Goal: Feedback & Contribution: Contribute content

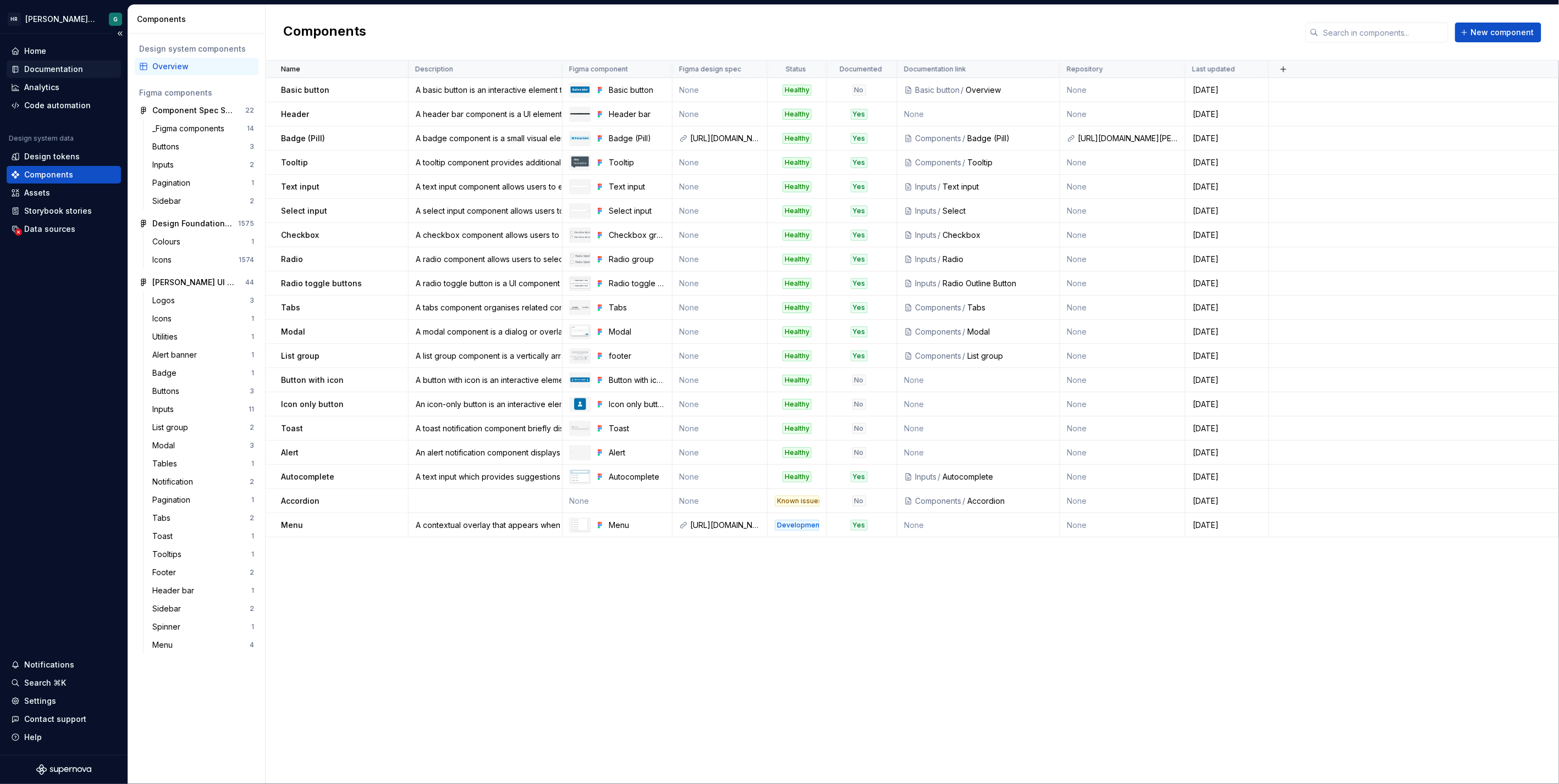
click at [70, 69] on div "Documentation" at bounding box center [53, 69] width 59 height 11
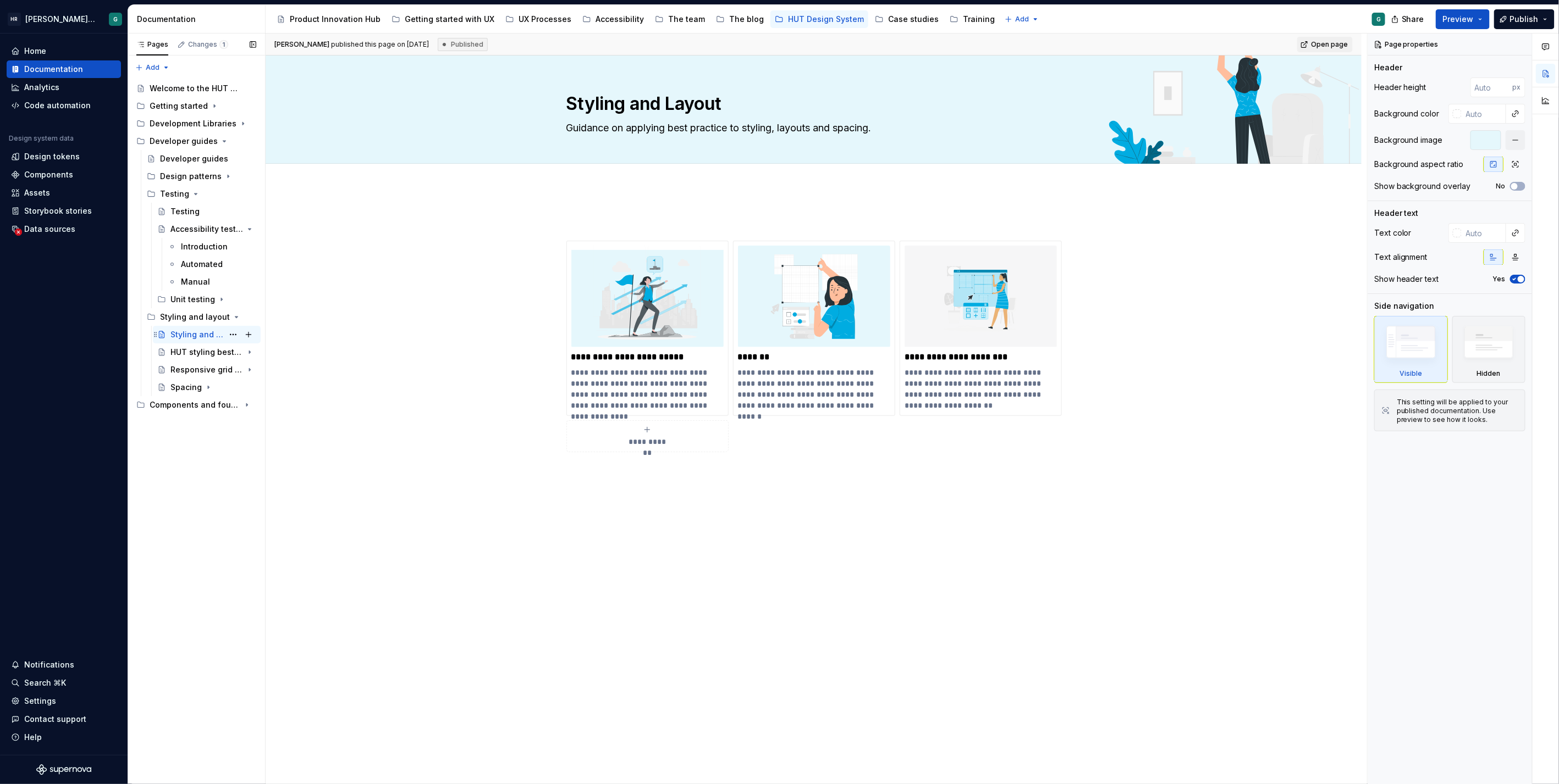
click at [214, 331] on div "Styling and Layout" at bounding box center [196, 335] width 53 height 11
click at [200, 350] on div "HUT styling best practice" at bounding box center [191, 352] width 42 height 11
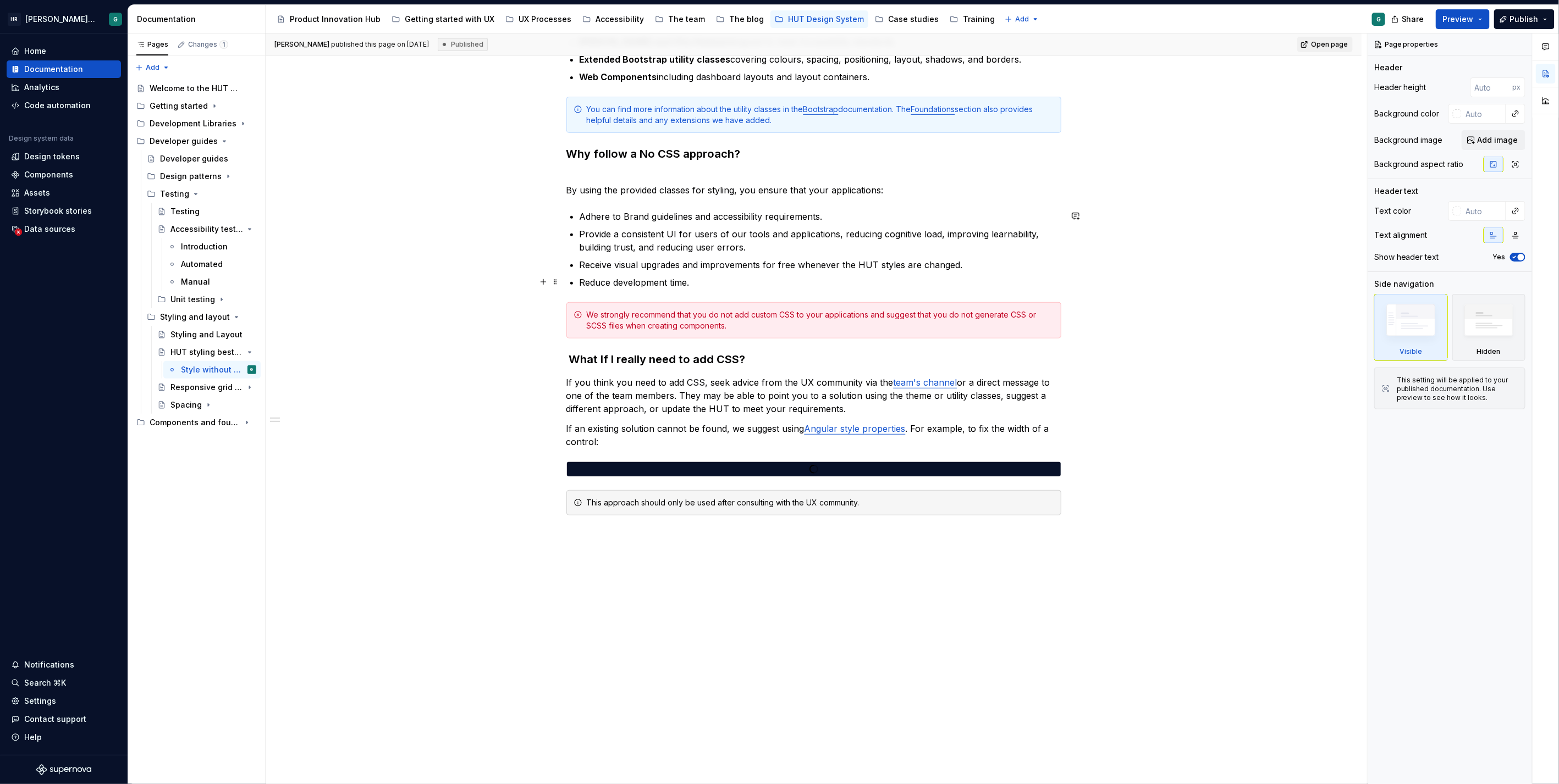
scroll to position [252, 0]
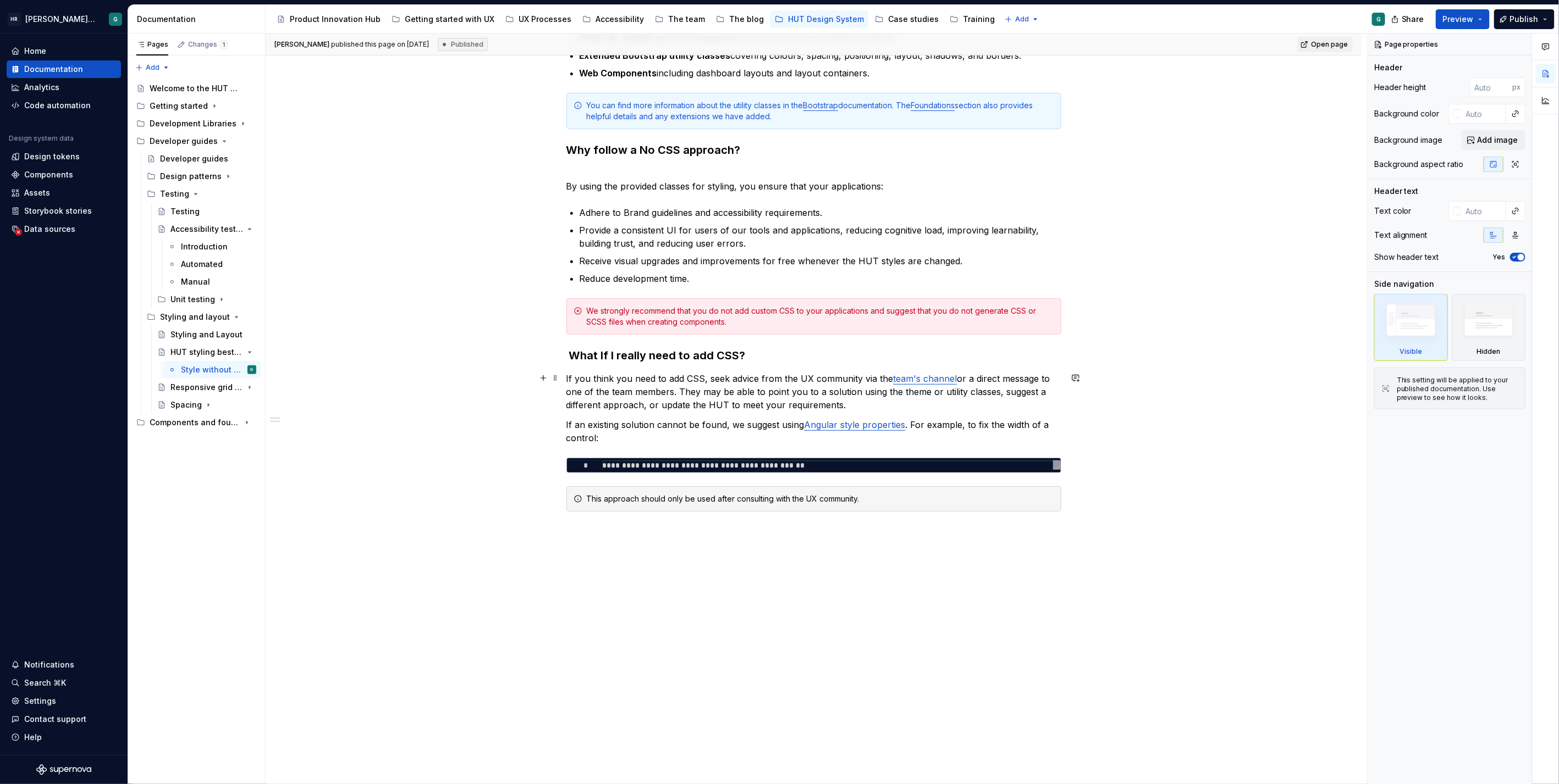
type textarea "*"
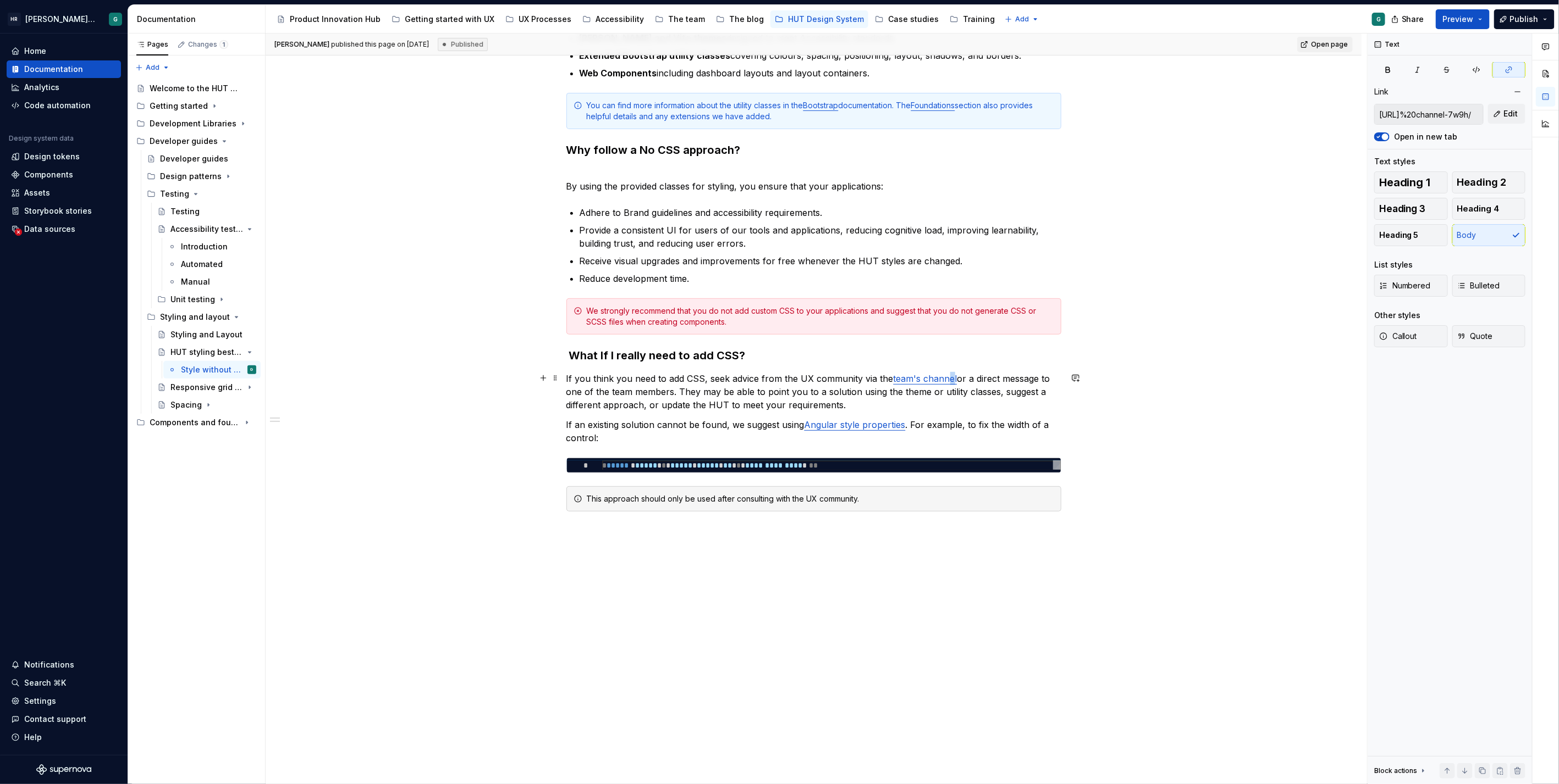
click at [947, 375] on link "team's channel" at bounding box center [926, 378] width 64 height 11
drag, startPoint x: 890, startPoint y: 375, endPoint x: 954, endPoint y: 375, distance: 64.0
click at [954, 375] on p "If you think you need to add CSS, seek advice from the UX community via the tea…" at bounding box center [813, 392] width 494 height 40
drag, startPoint x: 1380, startPoint y: 113, endPoint x: 1456, endPoint y: 118, distance: 76.2
click at [1456, 118] on input "[URL]%20channel-7w9h/" at bounding box center [1429, 114] width 108 height 20
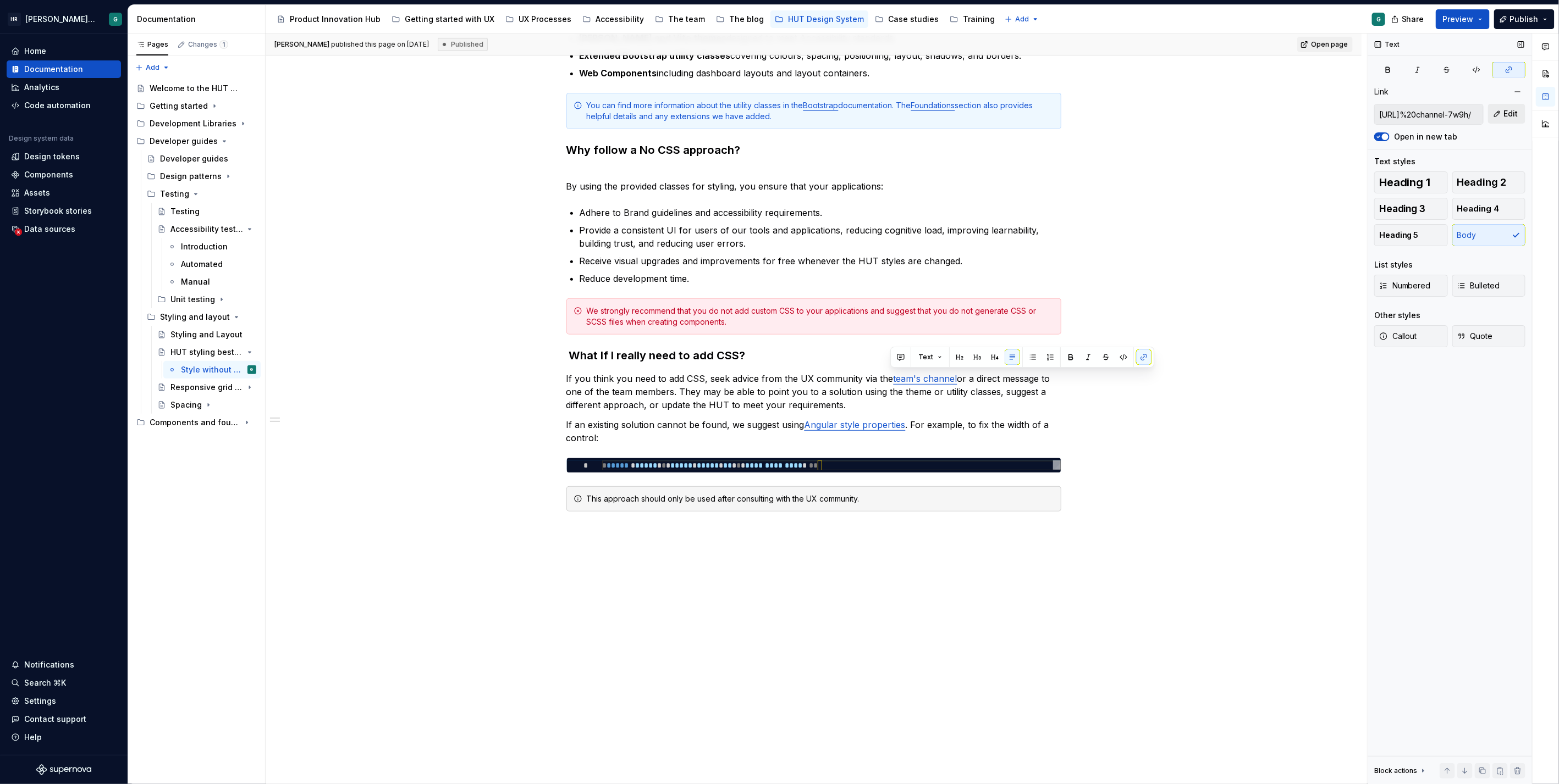
drag, startPoint x: 1456, startPoint y: 118, endPoint x: 1500, endPoint y: 114, distance: 44.2
click at [1500, 114] on button "Edit" at bounding box center [1506, 114] width 37 height 20
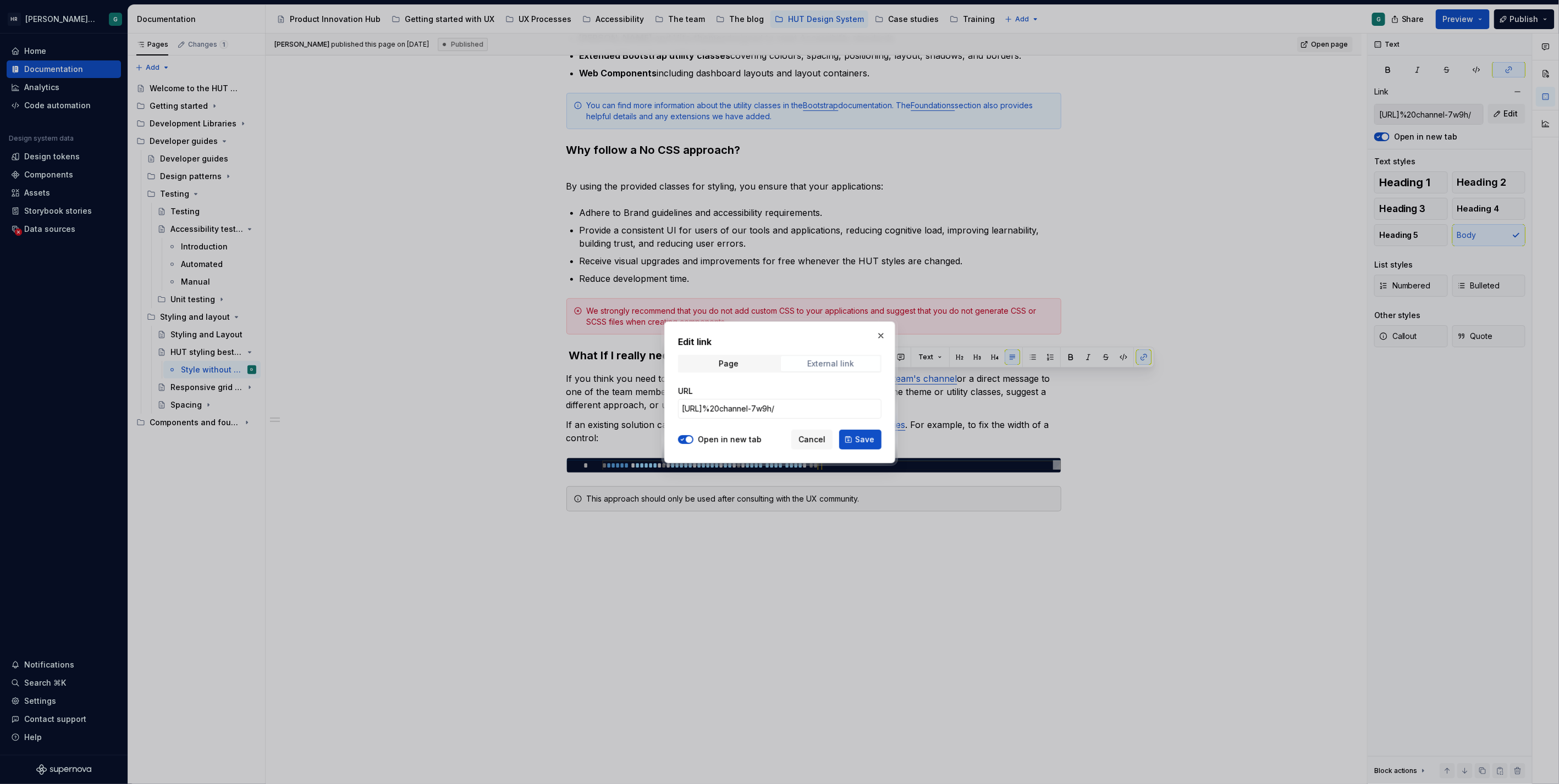
click at [804, 367] on span "External link" at bounding box center [830, 364] width 99 height 15
drag, startPoint x: 829, startPoint y: 412, endPoint x: 659, endPoint y: 410, distance: 170.0
click at [659, 410] on div "Edit link Page External link URL [URL]%20channel-7w9h/ Open in new tab Cancel S…" at bounding box center [779, 392] width 1559 height 784
paste input "[DOMAIN_NAME][URL]"
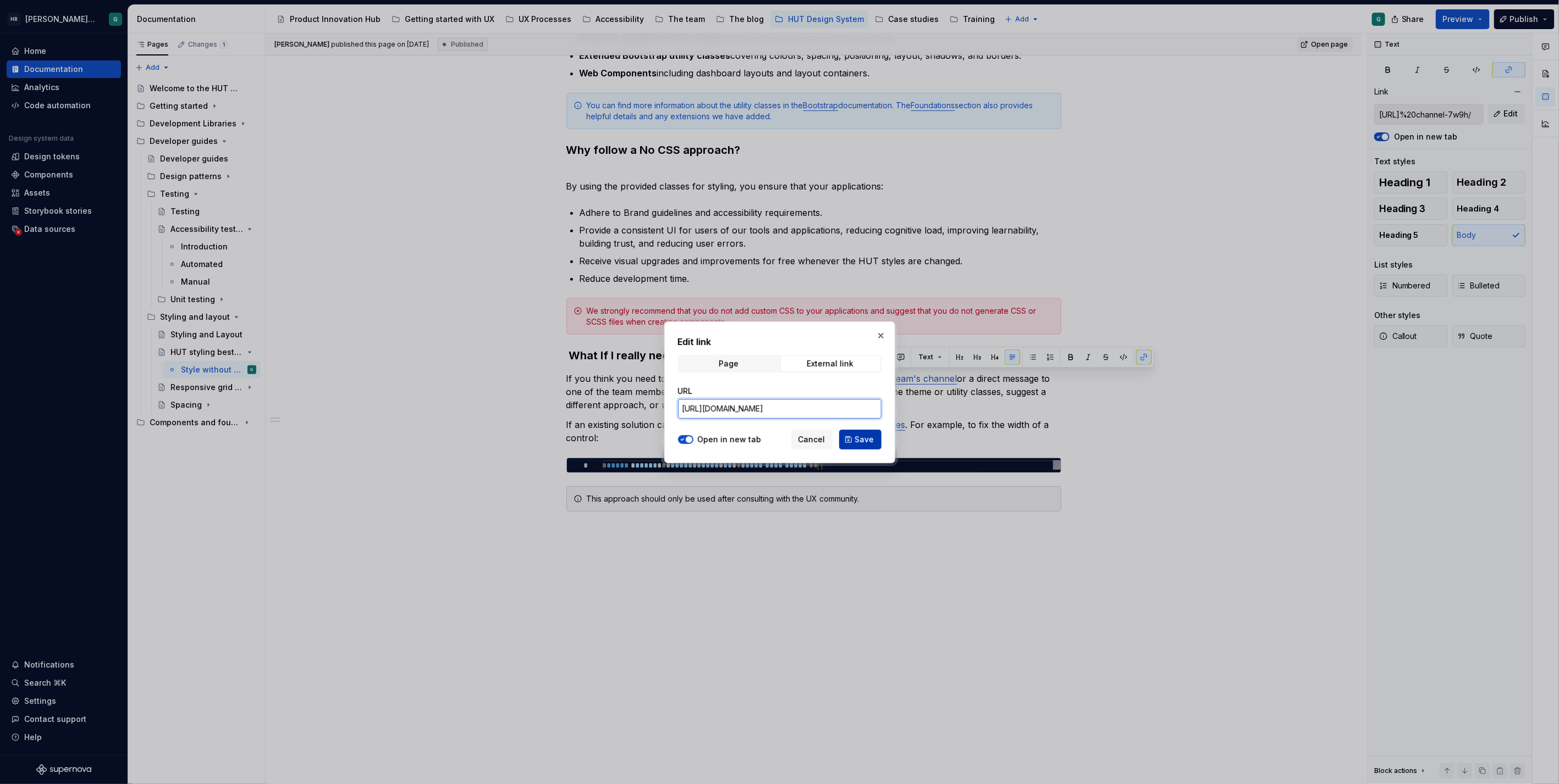
type input "[URL][DOMAIN_NAME]"
click at [866, 441] on span "Save" at bounding box center [864, 439] width 19 height 11
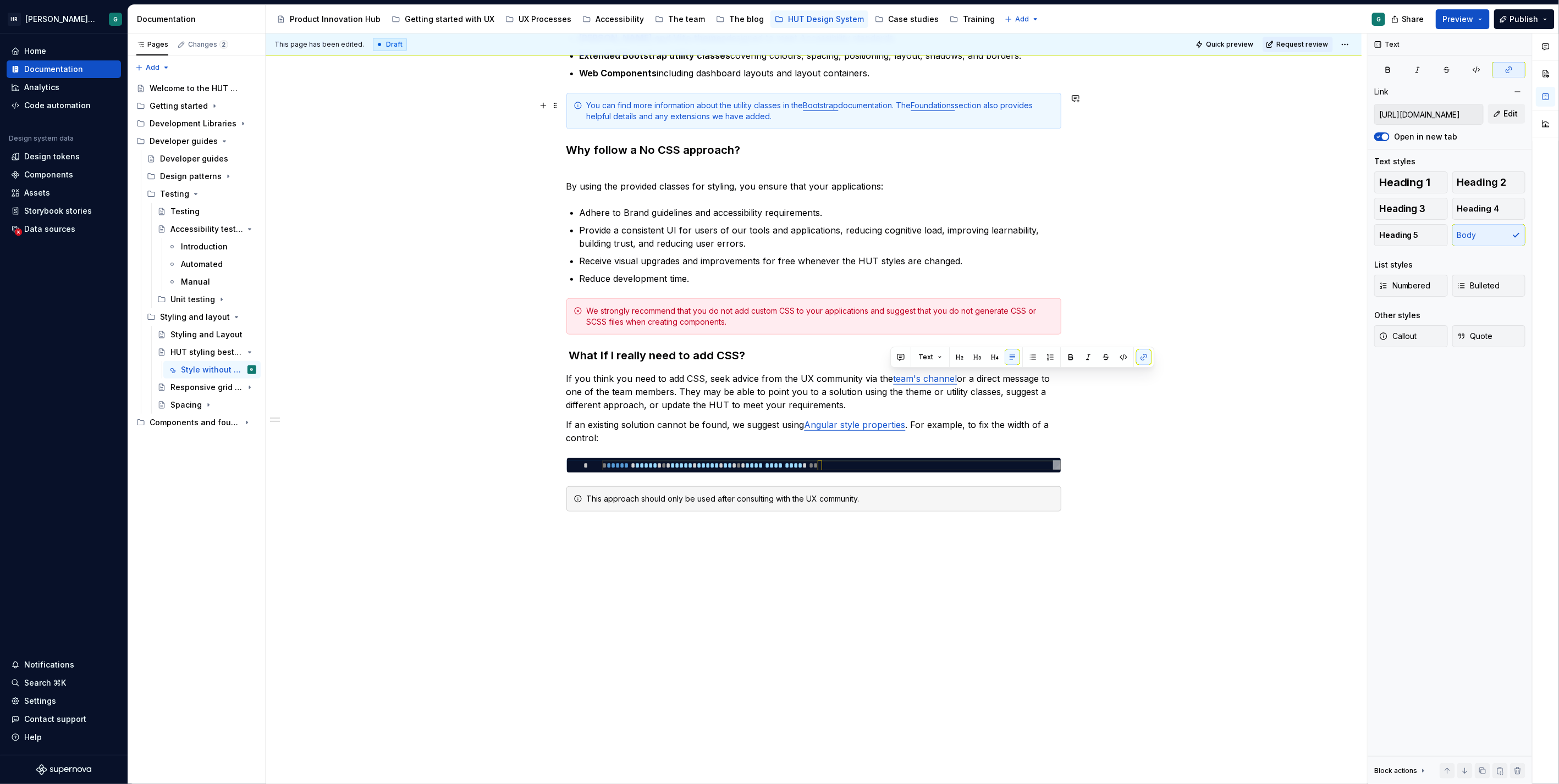
type input "[URL][DOMAIN_NAME][PERSON_NAME]"
click at [929, 105] on link "Foundations" at bounding box center [933, 105] width 44 height 9
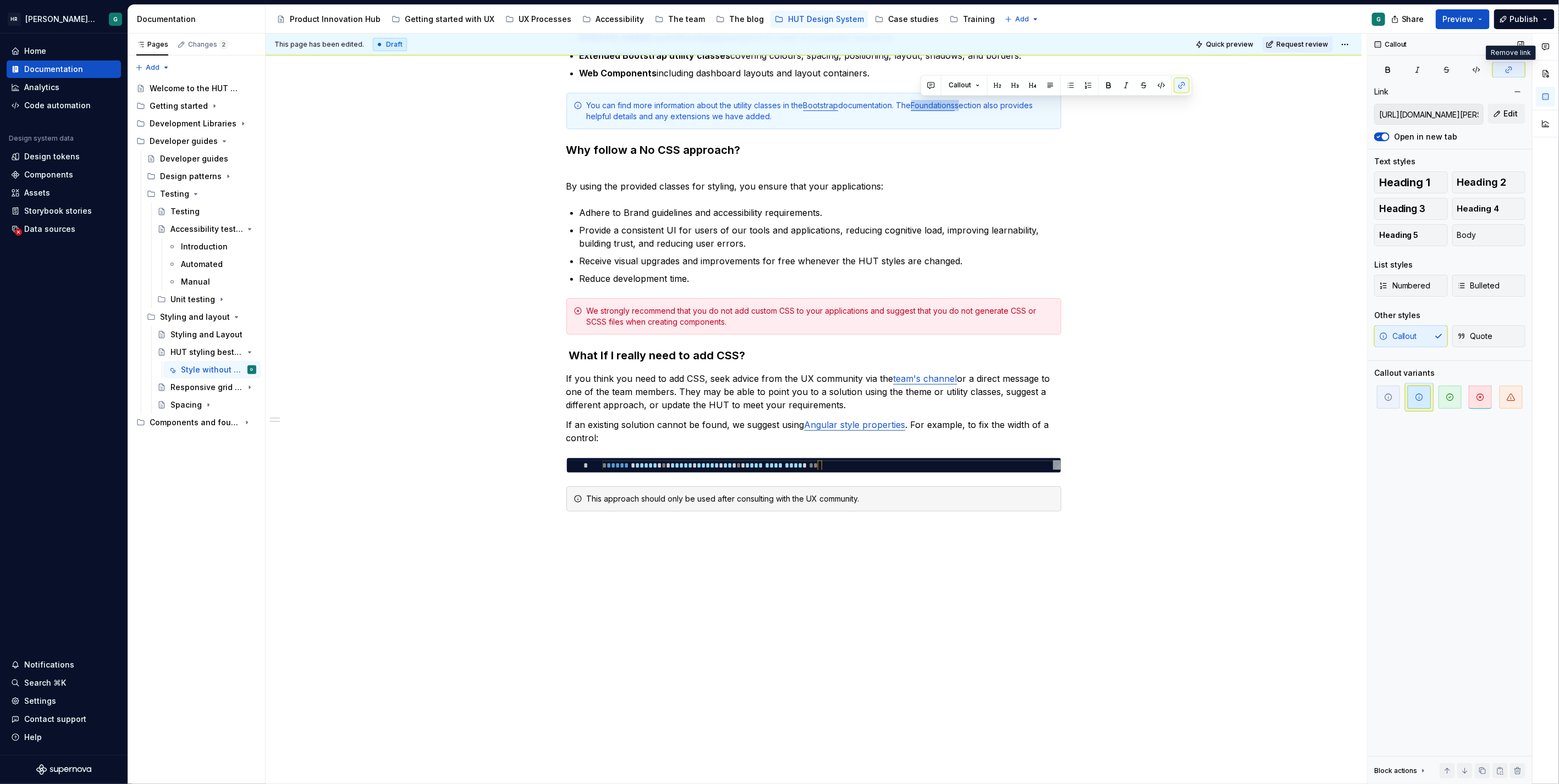
click at [1511, 66] on icon "button" at bounding box center [1509, 70] width 9 height 9
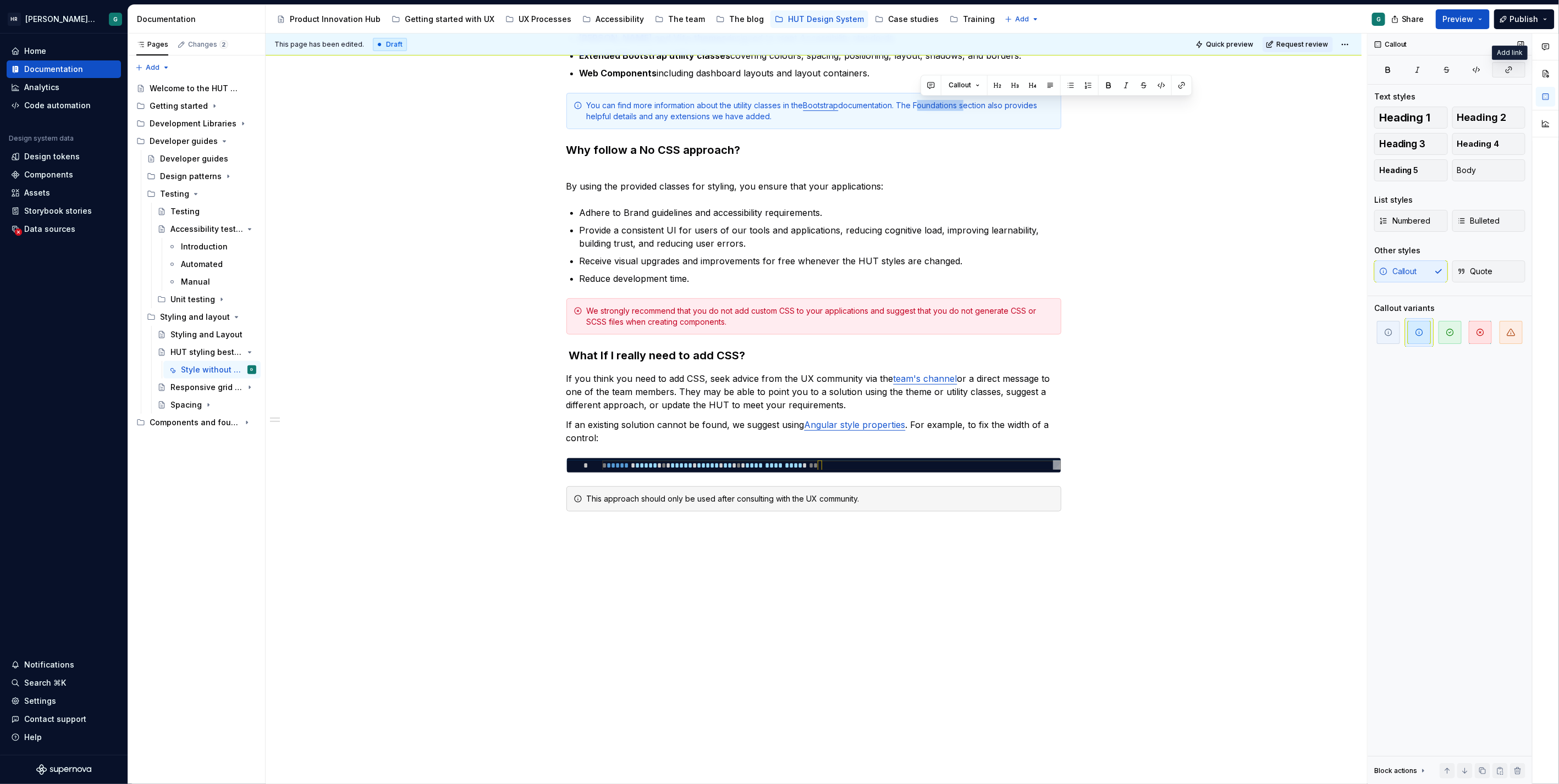
click at [1509, 72] on icon "button" at bounding box center [1509, 70] width 6 height 6
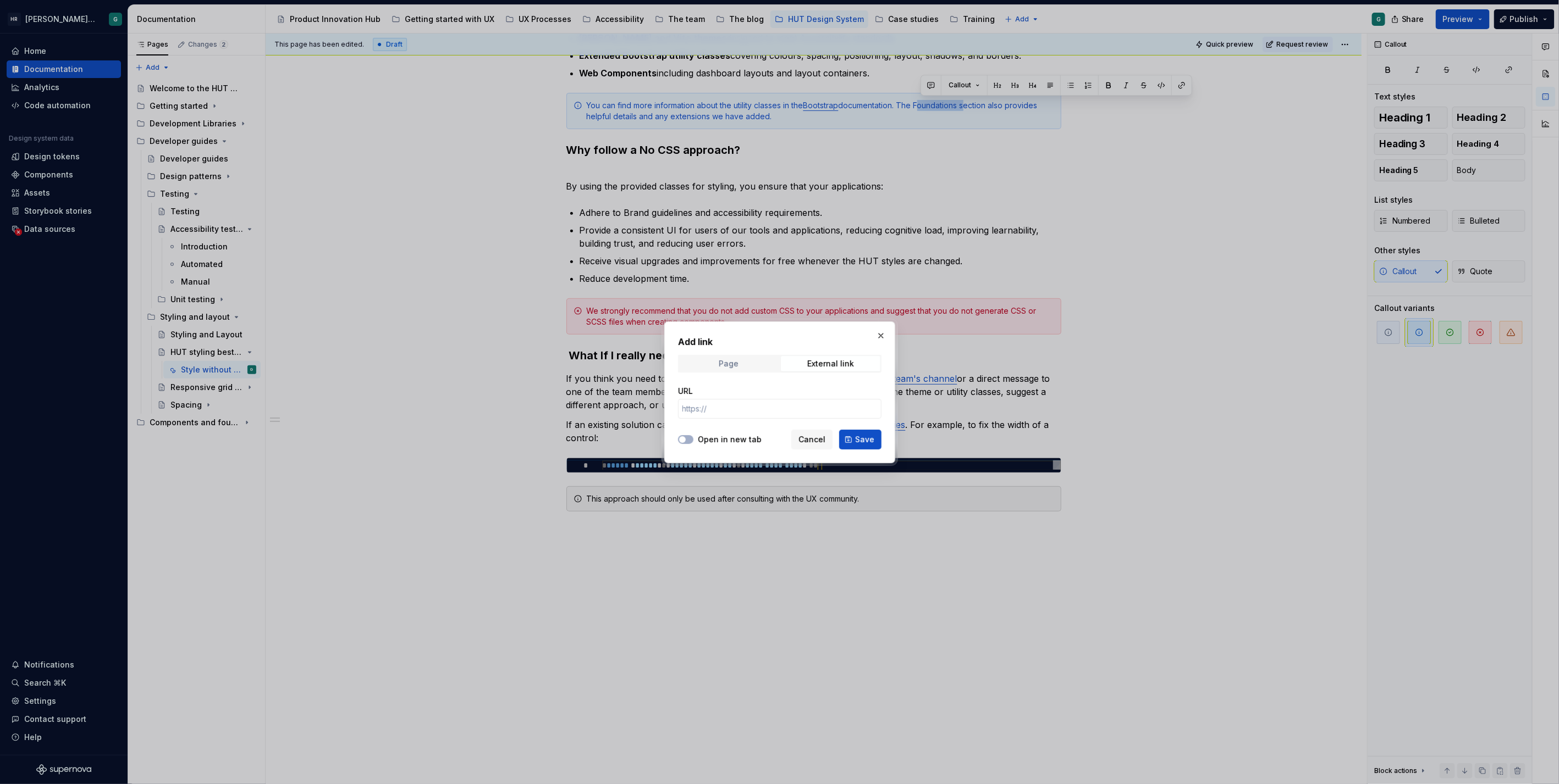
click at [733, 363] on div "Page" at bounding box center [729, 364] width 20 height 9
click at [812, 441] on span "Cancel" at bounding box center [811, 439] width 27 height 11
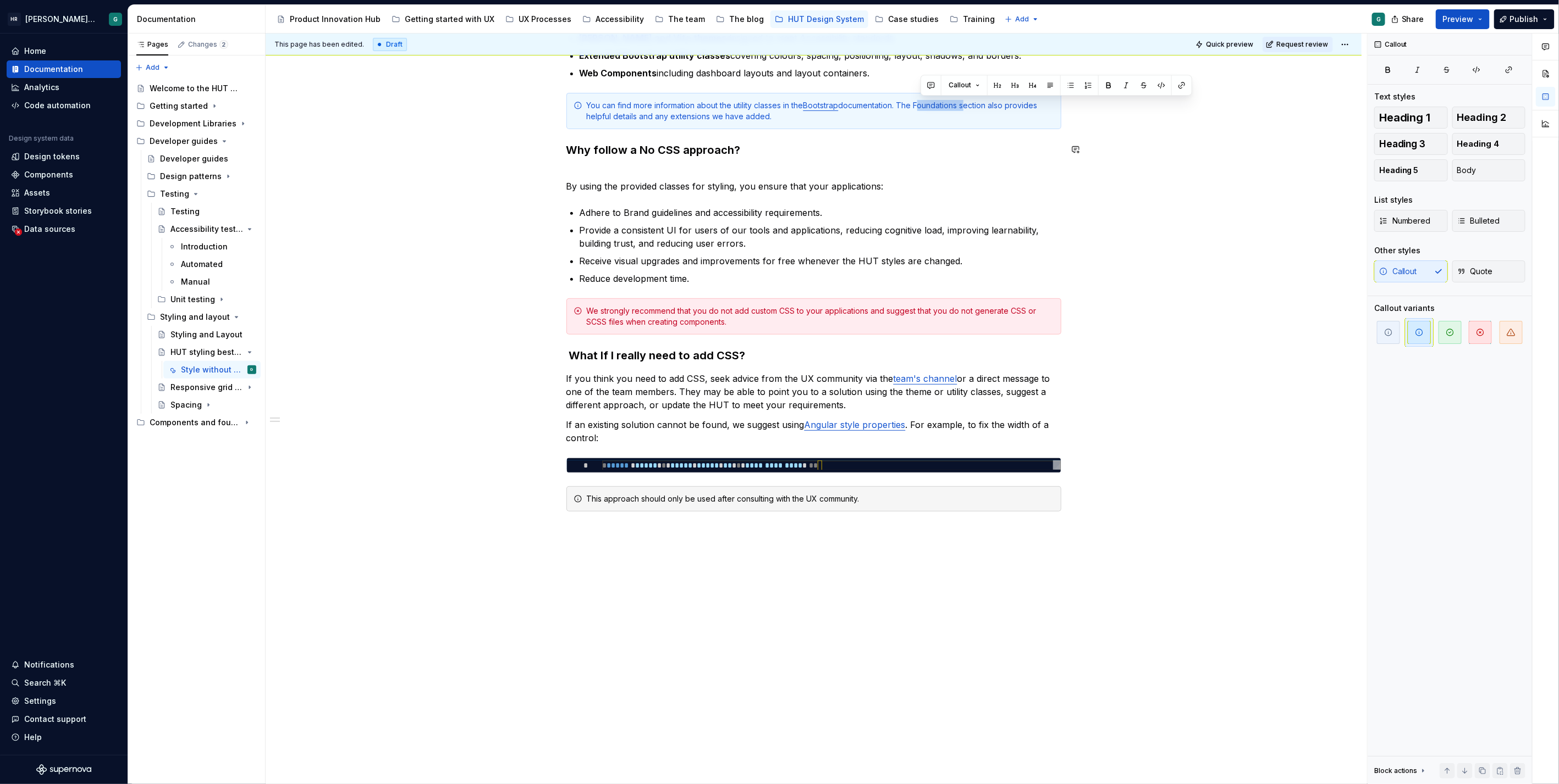
click at [1197, 162] on div "The HUT builds upon the Bootstrap frontend framework to provide everything you …" at bounding box center [813, 376] width 1096 height 821
click at [934, 104] on div "You can find more information about the utility classes in the Bootstrap docume…" at bounding box center [820, 111] width 467 height 22
click at [1506, 72] on icon "button" at bounding box center [1509, 70] width 9 height 9
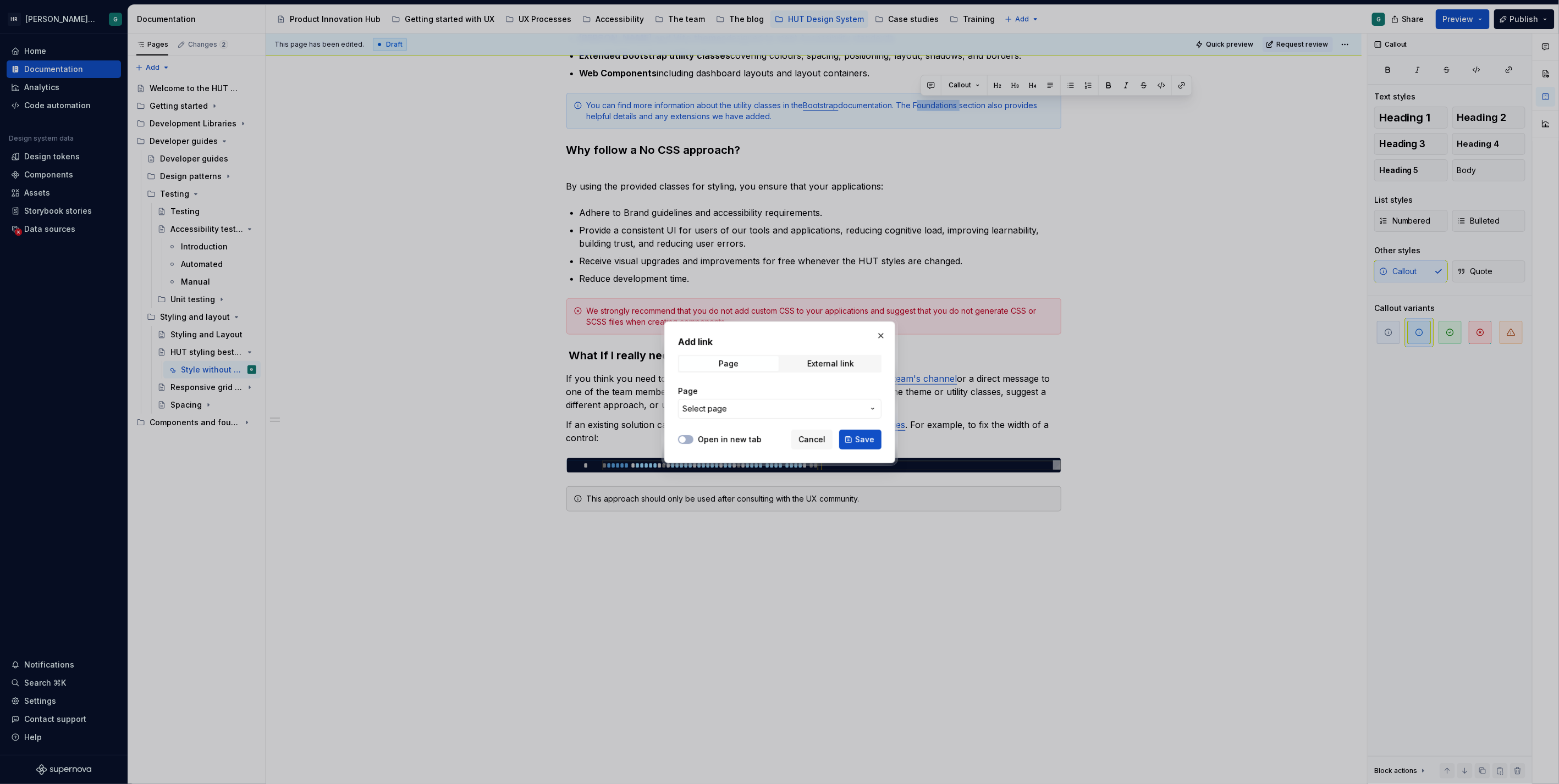
type textarea "*"
click at [861, 405] on span "Select page" at bounding box center [773, 409] width 182 height 11
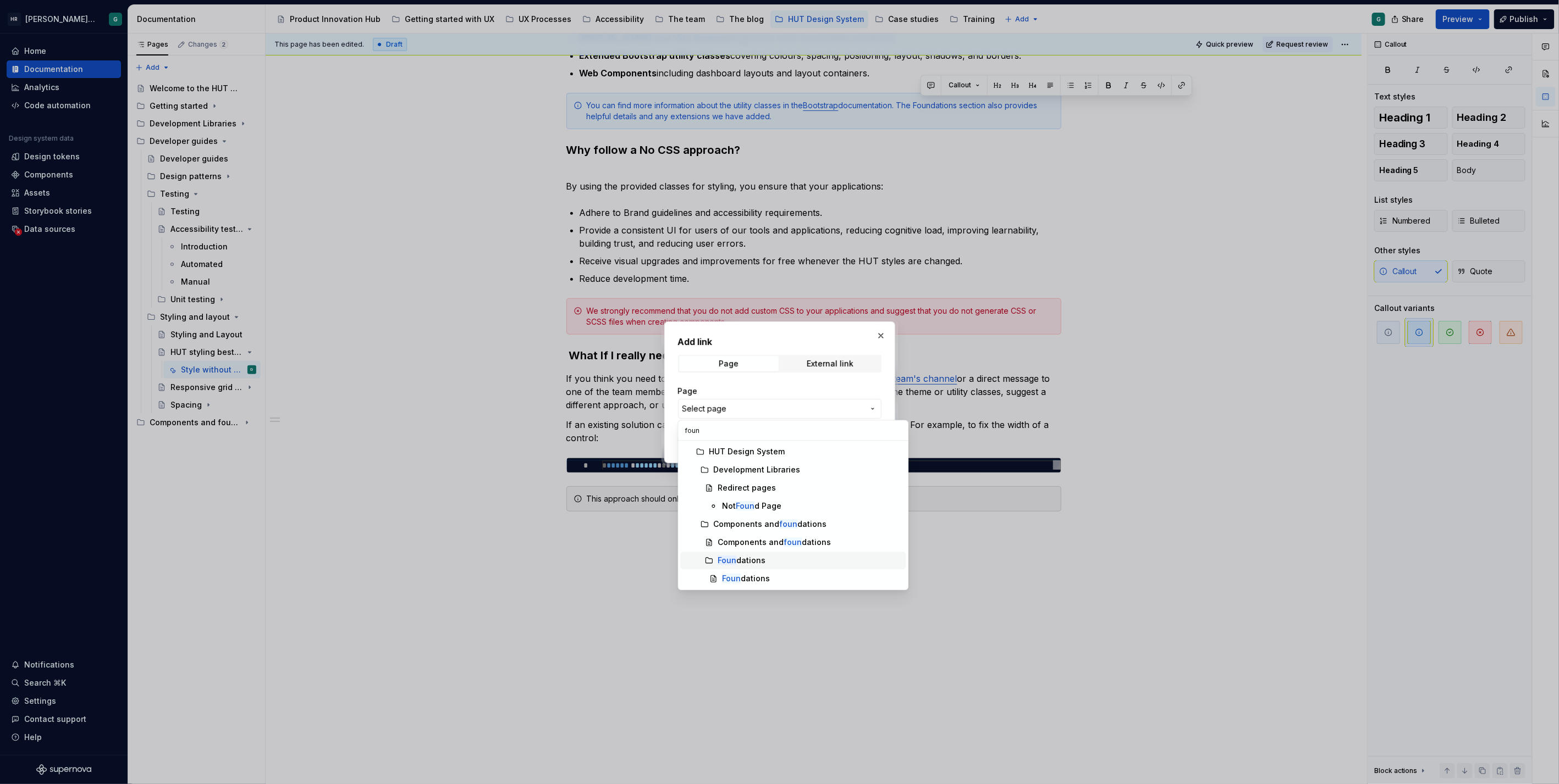
type input "foun"
click at [752, 556] on div "Foun dations" at bounding box center [742, 561] width 48 height 11
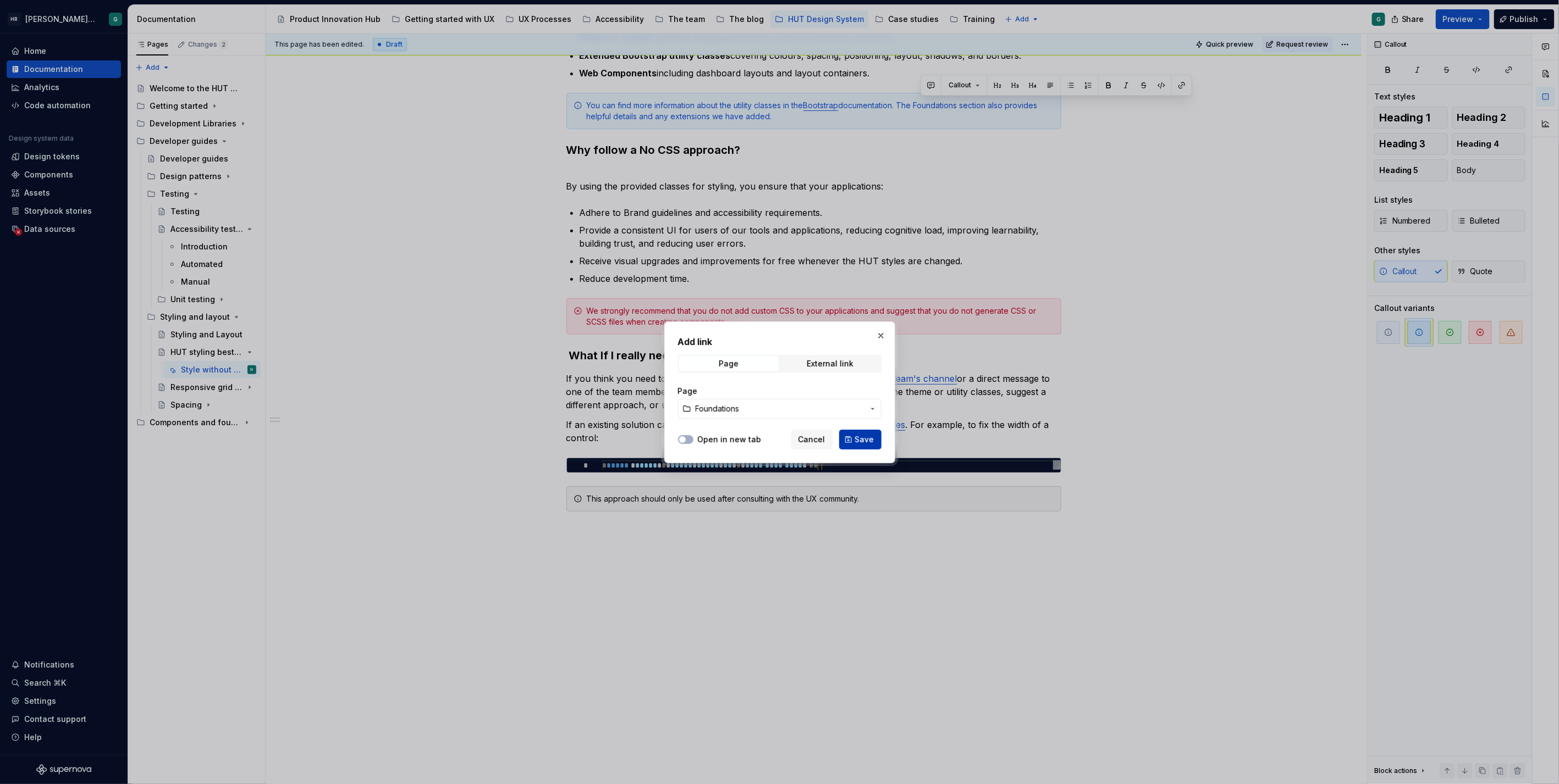
click at [860, 432] on button "Save" at bounding box center [859, 439] width 42 height 20
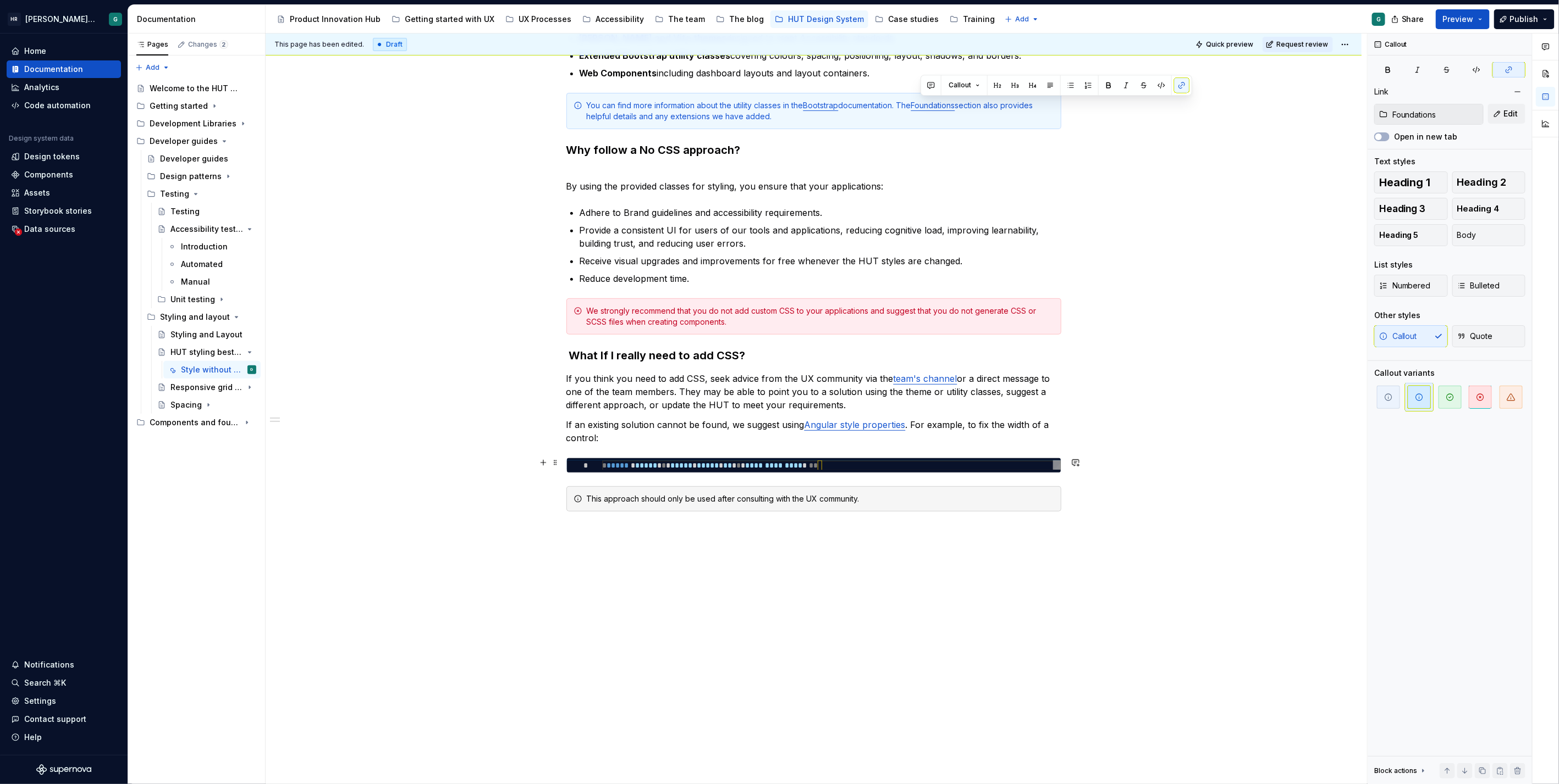
type textarea "*"
type textarea "**********"
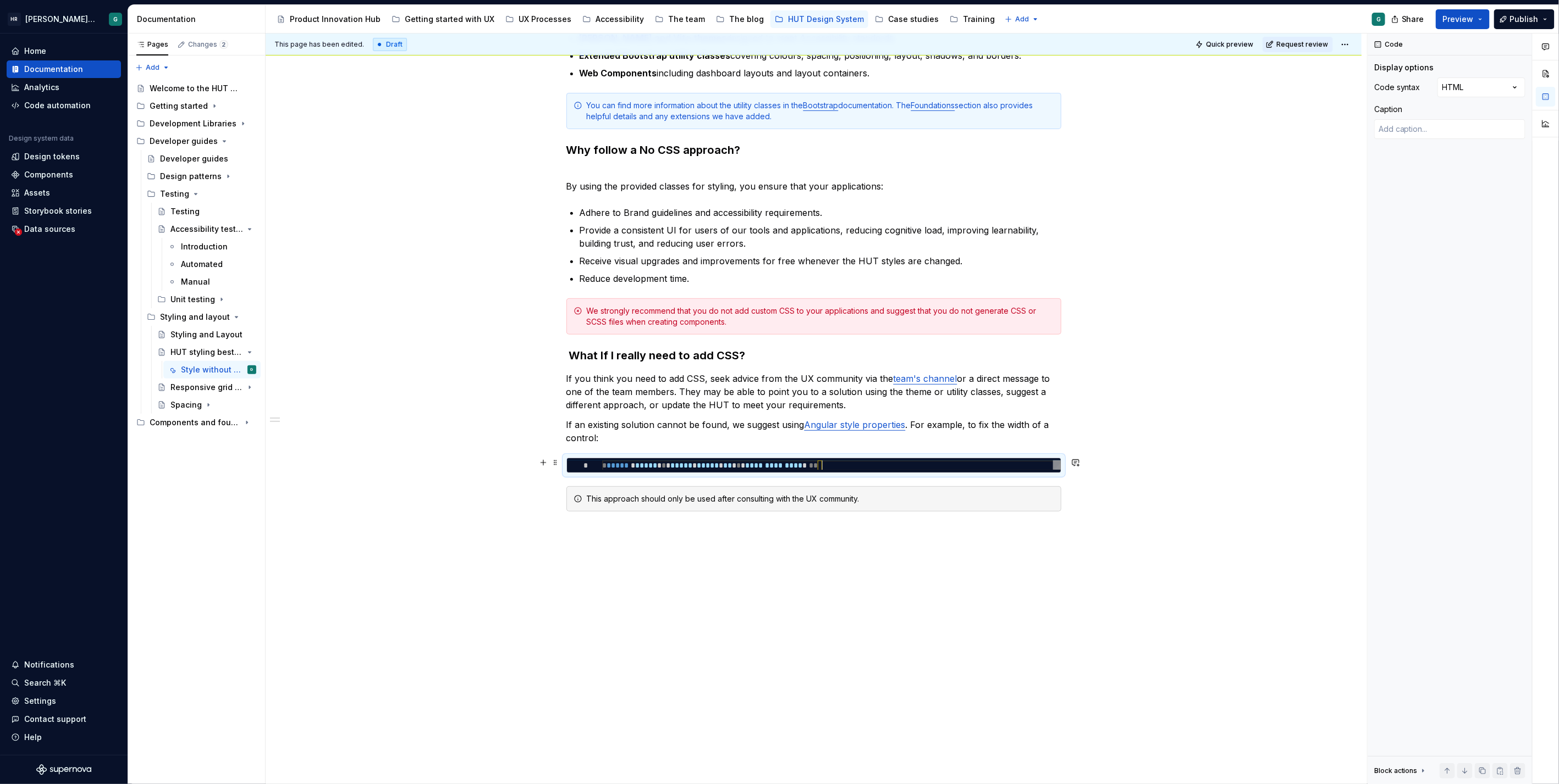
scroll to position [0, 219]
drag, startPoint x: 841, startPoint y: 464, endPoint x: 599, endPoint y: 466, distance: 242.0
click at [602, 466] on div "**********" at bounding box center [831, 466] width 459 height 11
click at [1512, 14] on span "Publish" at bounding box center [1523, 19] width 28 height 11
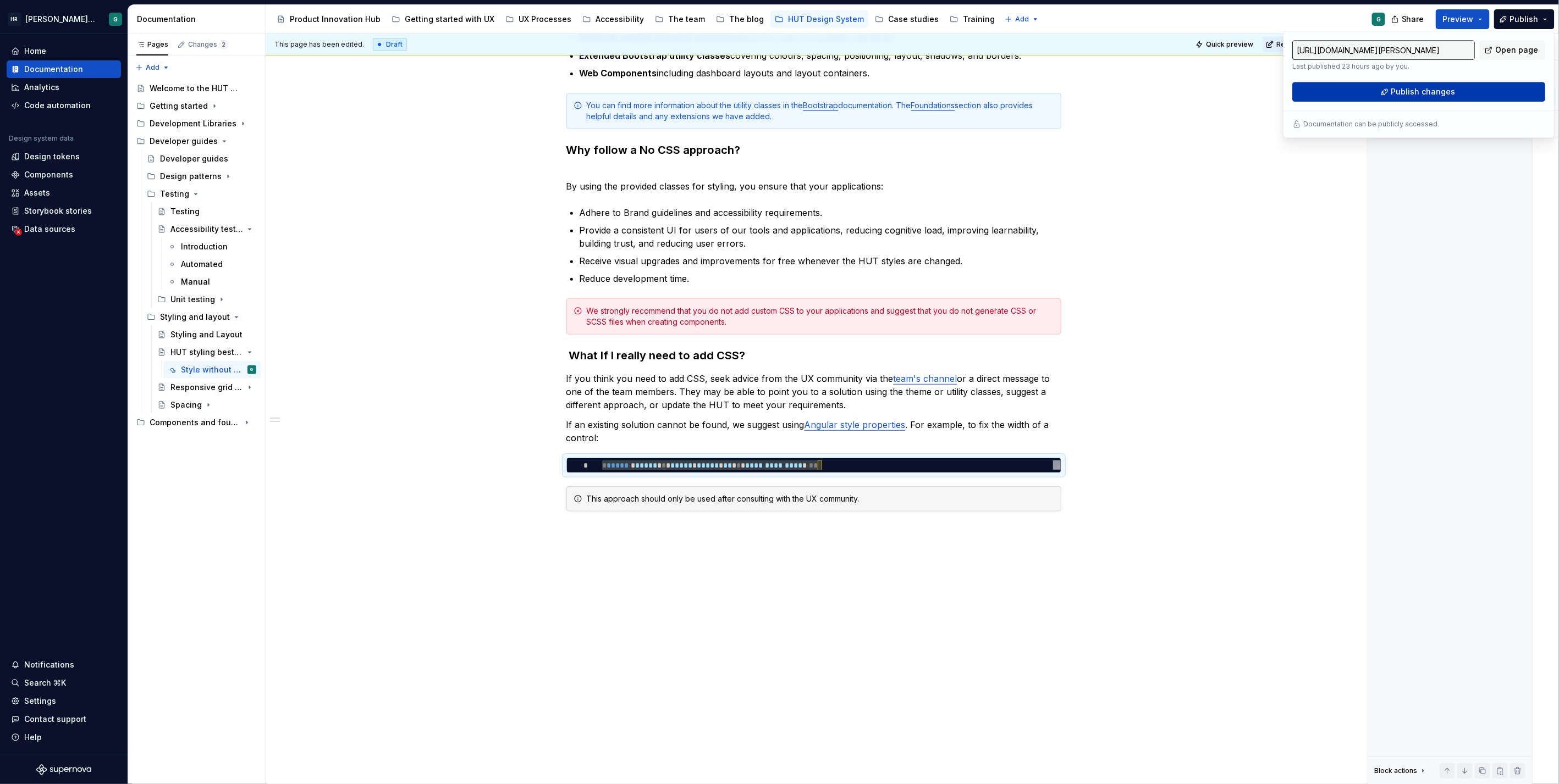
drag, startPoint x: 1512, startPoint y: 14, endPoint x: 1464, endPoint y: 92, distance: 91.6
click at [1464, 92] on button "Publish changes" at bounding box center [1418, 92] width 253 height 20
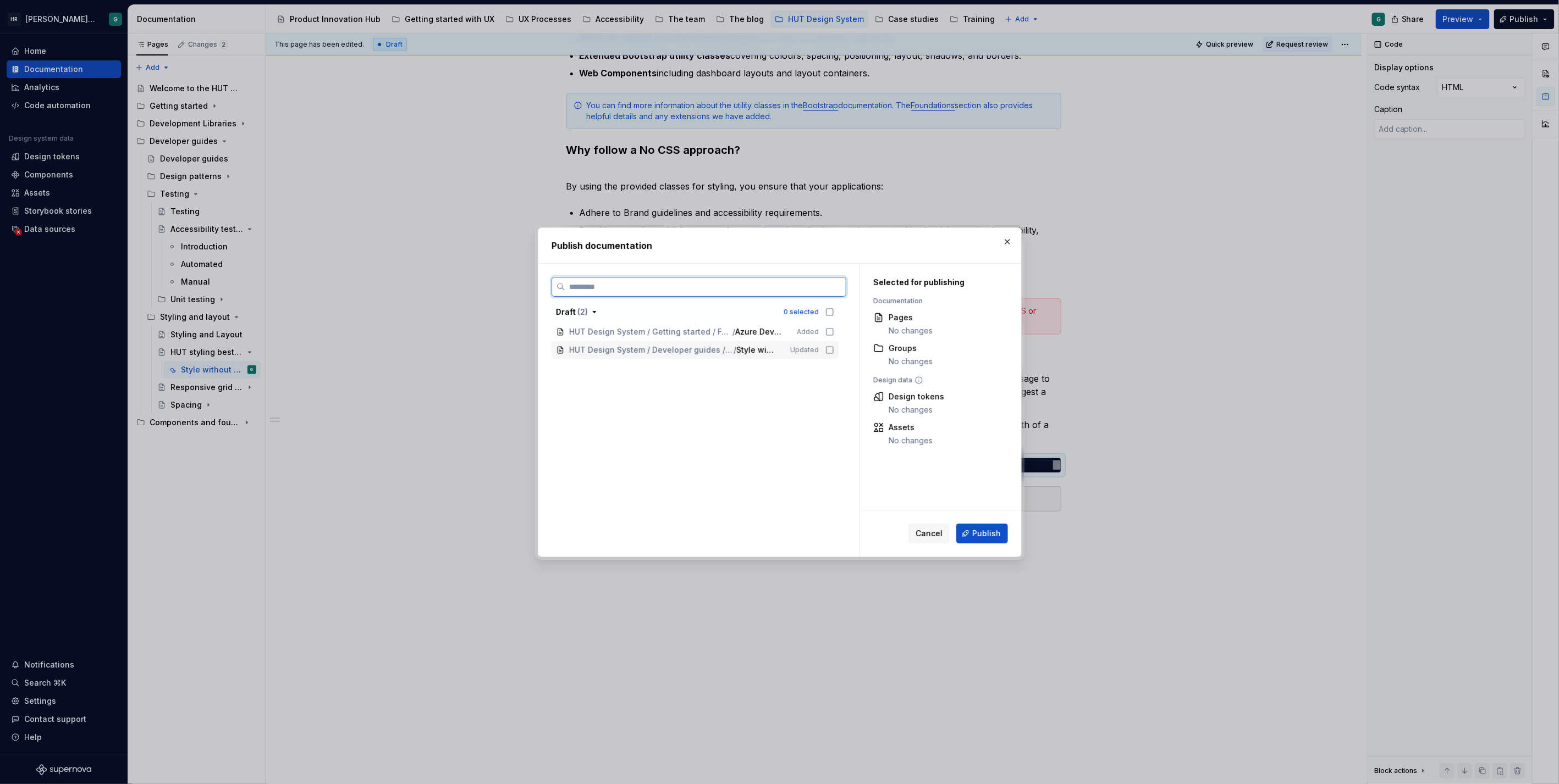
click at [826, 349] on icon at bounding box center [829, 350] width 9 height 9
click at [977, 532] on span "Publish" at bounding box center [986, 533] width 28 height 11
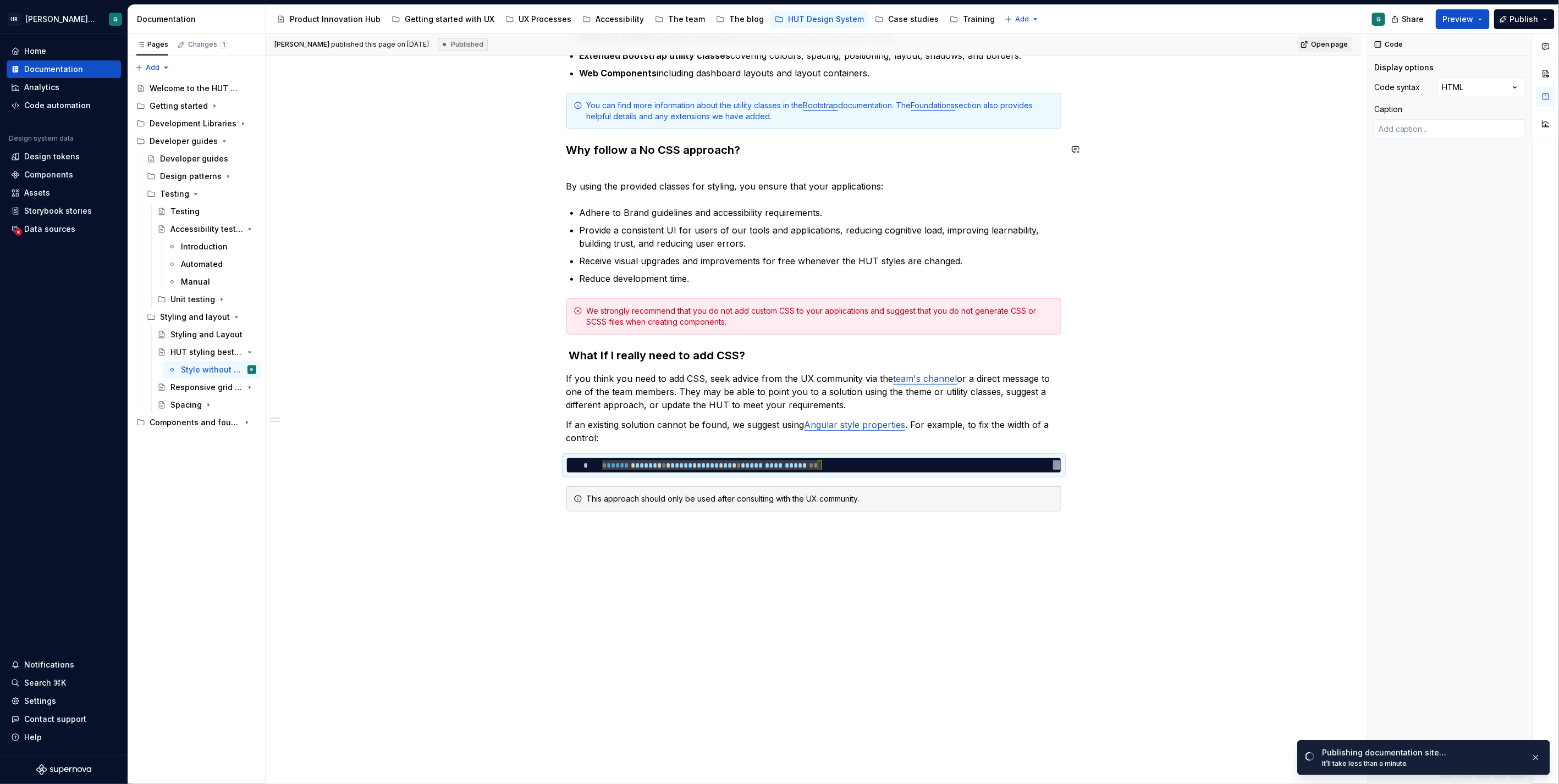
type textarea "*"
